Goal: Book appointment/travel/reservation

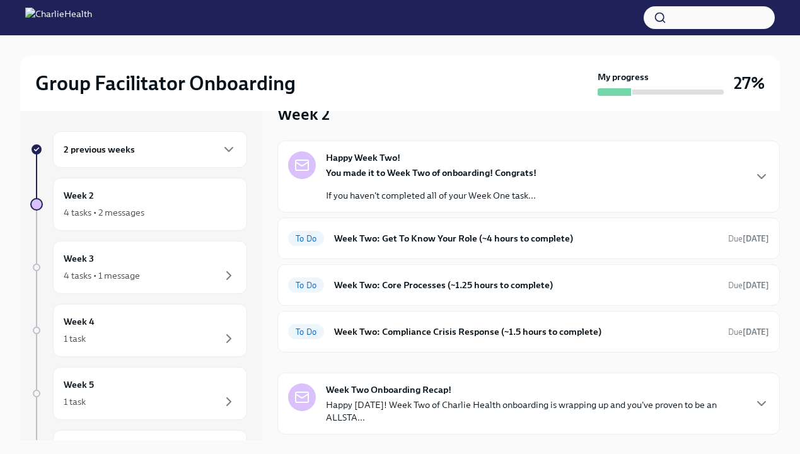
scroll to position [34, 0]
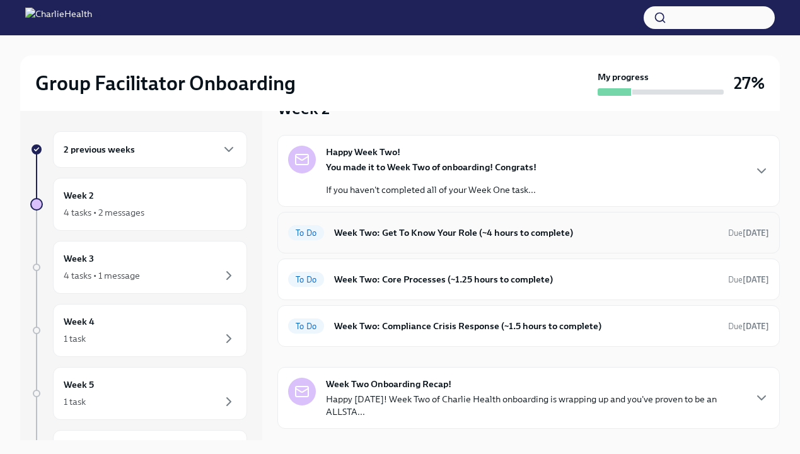
click at [507, 239] on h6 "Week Two: Get To Know Your Role (~4 hours to complete)" at bounding box center [526, 233] width 384 height 14
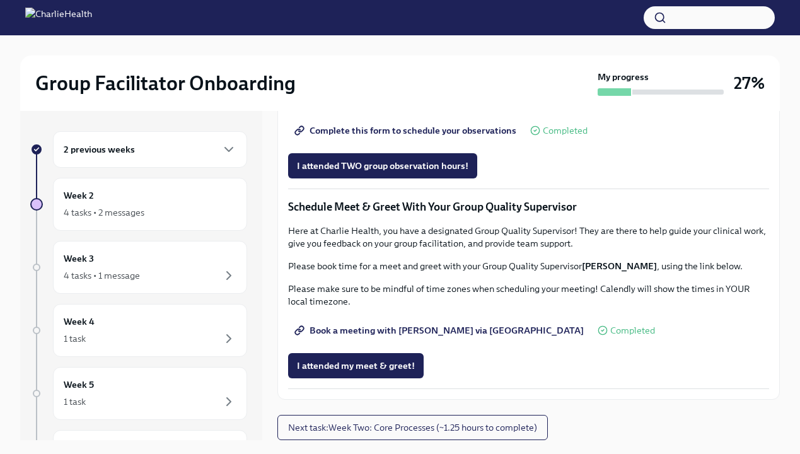
scroll to position [926, 0]
click at [385, 137] on span "Complete this form to schedule your observations" at bounding box center [406, 130] width 219 height 13
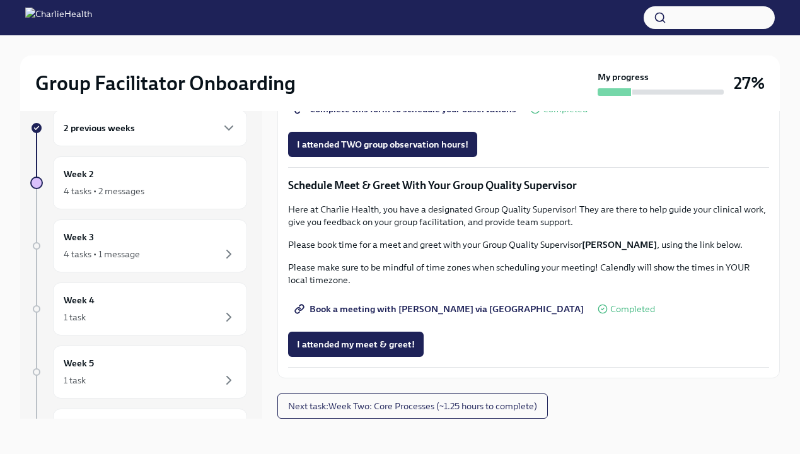
scroll to position [21, 0]
drag, startPoint x: 598, startPoint y: 268, endPoint x: 631, endPoint y: 269, distance: 32.2
click at [631, 269] on p "Please make sure to be mindful of time zones when scheduling your meeting! Cale…" at bounding box center [528, 273] width 481 height 25
copy p "Calendl"
click at [373, 310] on span "Book a meeting with [PERSON_NAME] via [GEOGRAPHIC_DATA]" at bounding box center [440, 309] width 287 height 13
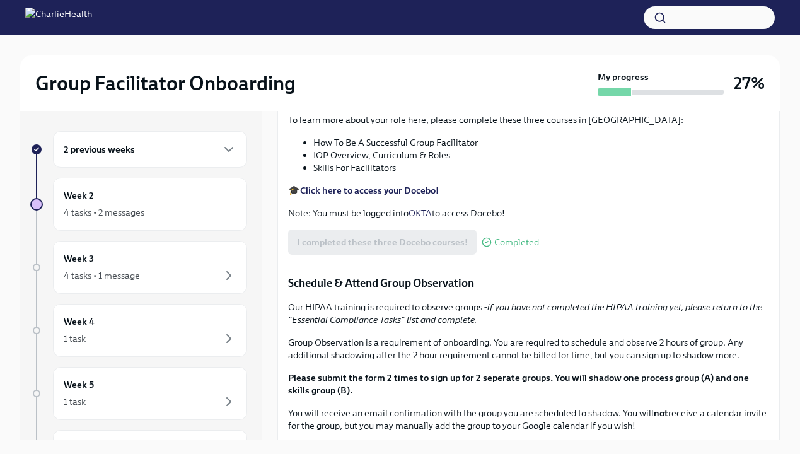
scroll to position [679, 0]
